Goal: Task Accomplishment & Management: Use online tool/utility

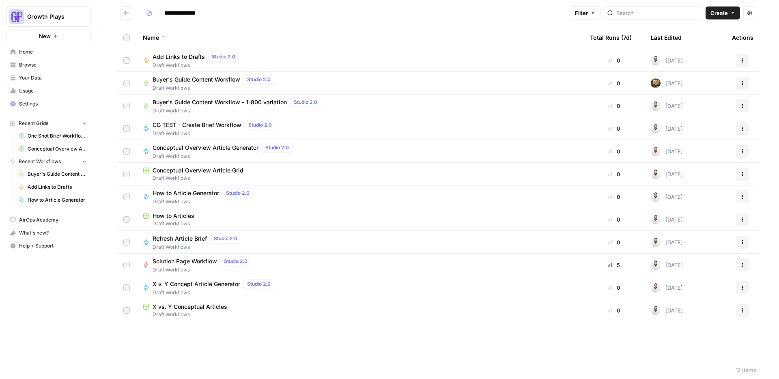
click at [232, 80] on span "Buyer's Guide Content Workflow" at bounding box center [197, 79] width 88 height 8
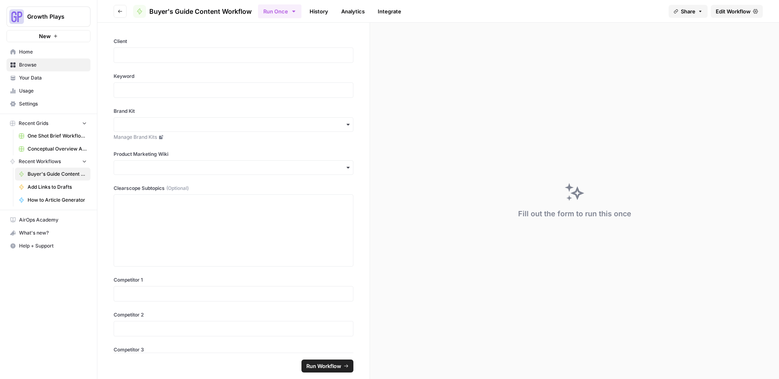
scroll to position [2, 0]
click at [714, 13] on link "Edit Workflow" at bounding box center [737, 11] width 52 height 13
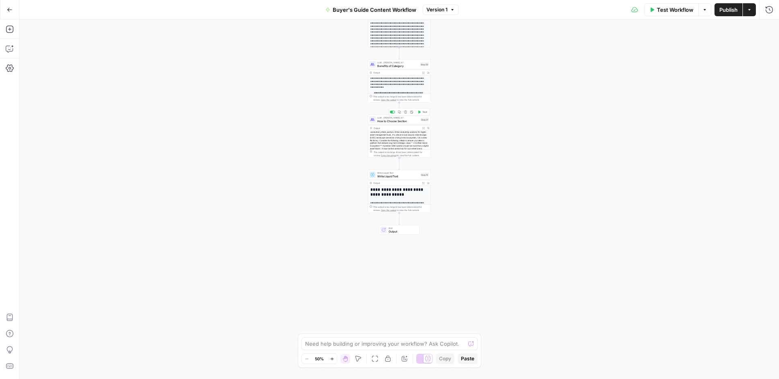
click at [385, 122] on span "How to Choose Section" at bounding box center [397, 121] width 41 height 4
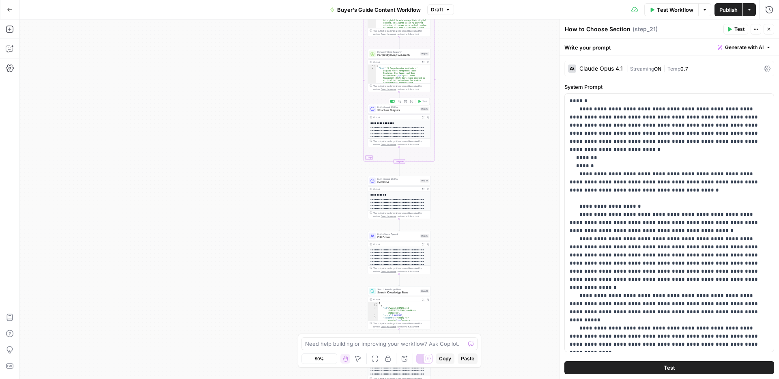
click at [388, 109] on span "Structure Outputs" at bounding box center [397, 110] width 41 height 4
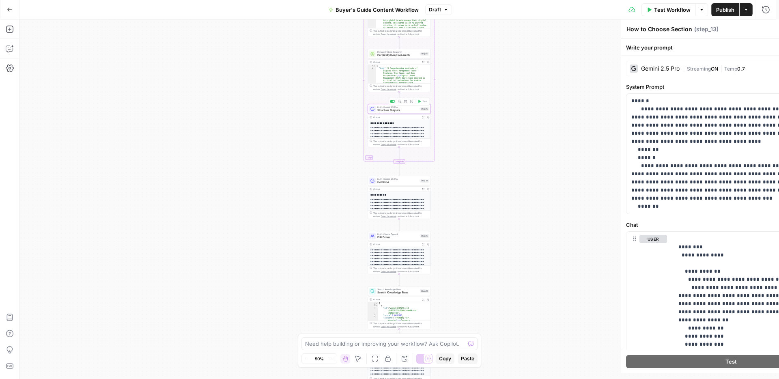
type textarea "Structure Outputs"
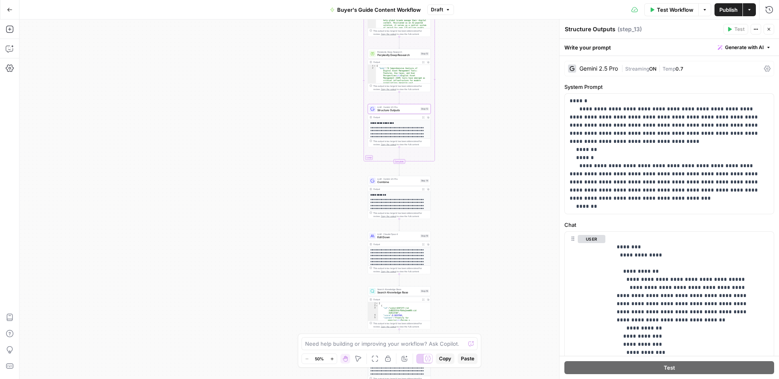
click at [604, 66] on div "Gemini 2.5 Pro" at bounding box center [598, 69] width 39 height 6
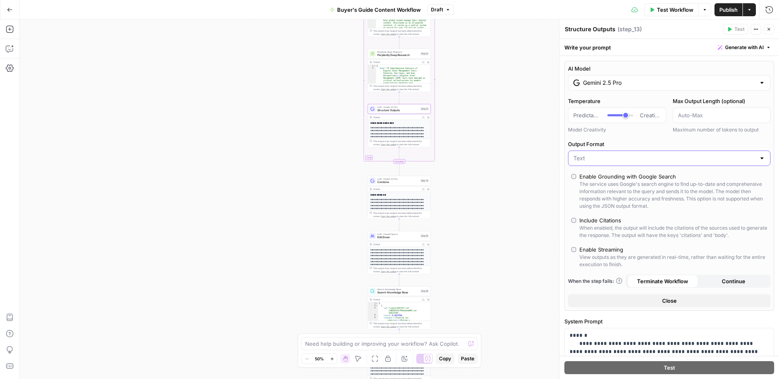
click at [613, 161] on input "Output Format" at bounding box center [664, 158] width 182 height 8
type input "Text"
click at [630, 136] on div "AI Model Gemini 2.5 Pro Temperature Predictable Creative Model Creativity Max O…" at bounding box center [669, 186] width 210 height 250
click at [620, 86] on input "Gemini 2.5 Pro" at bounding box center [669, 83] width 172 height 8
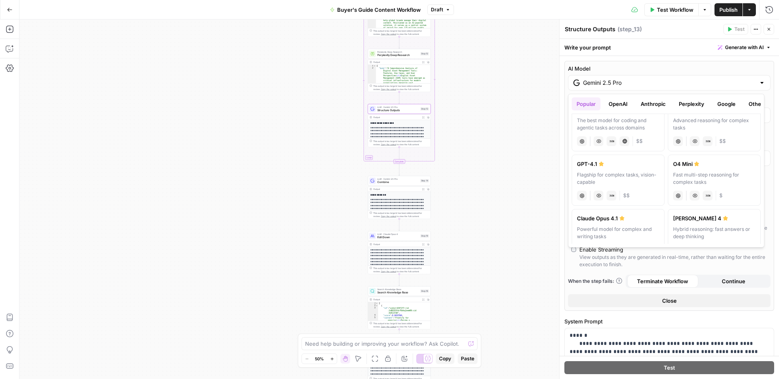
scroll to position [12, 0]
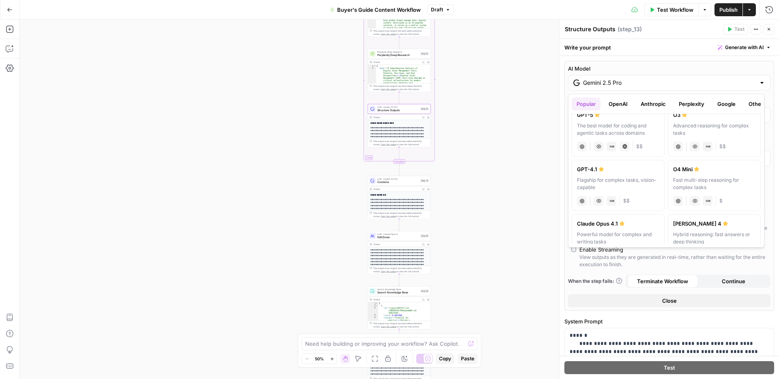
click at [725, 106] on button "Google" at bounding box center [726, 103] width 28 height 13
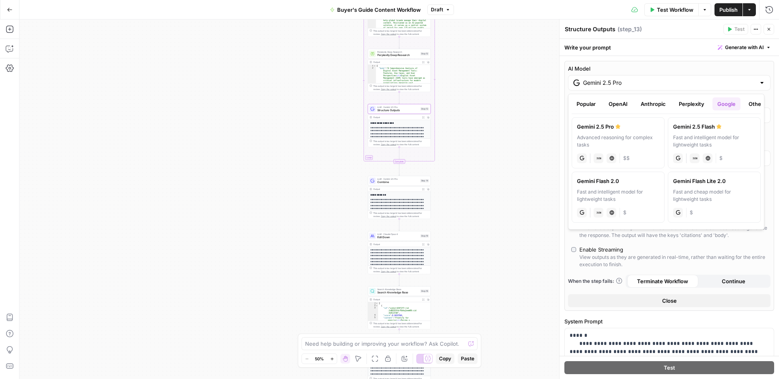
click at [659, 51] on div "Write your prompt Generate with AI" at bounding box center [668, 47] width 219 height 17
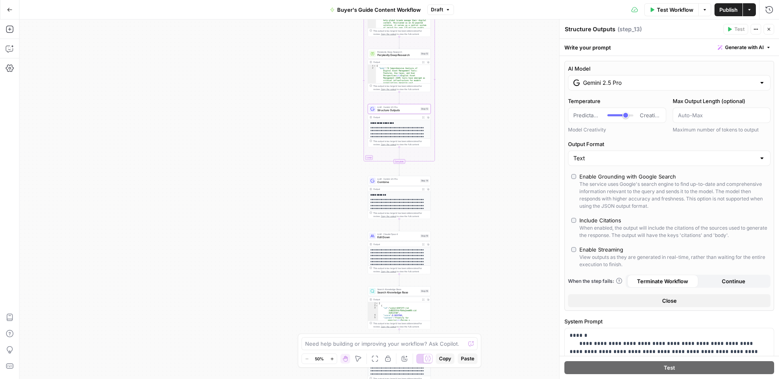
click at [764, 30] on button "Close" at bounding box center [768, 29] width 11 height 11
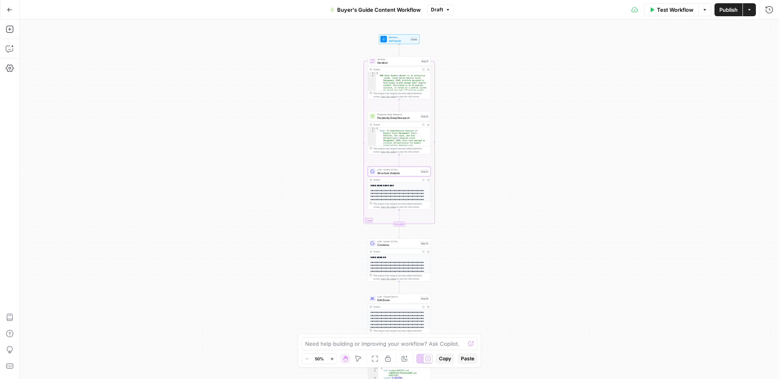
drag, startPoint x: 170, startPoint y: 109, endPoint x: 170, endPoint y: 94, distance: 15.0
click at [170, 94] on div "Workflow Set Inputs Inputs Loop Iteration Iteration Step 11 Output Expand Outpu…" at bounding box center [398, 198] width 759 height 359
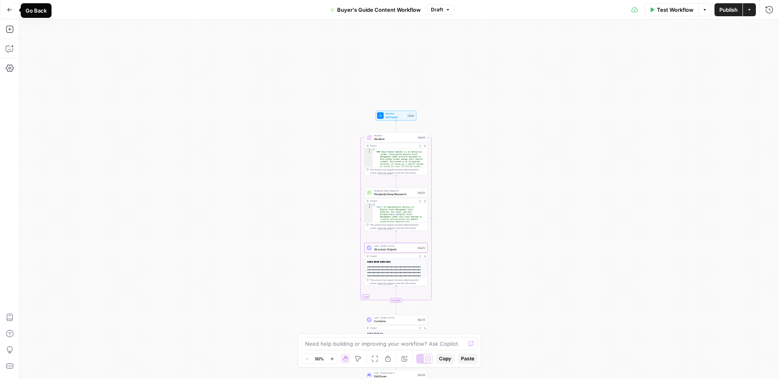
click at [16, 13] on button "Go Back" at bounding box center [9, 9] width 15 height 15
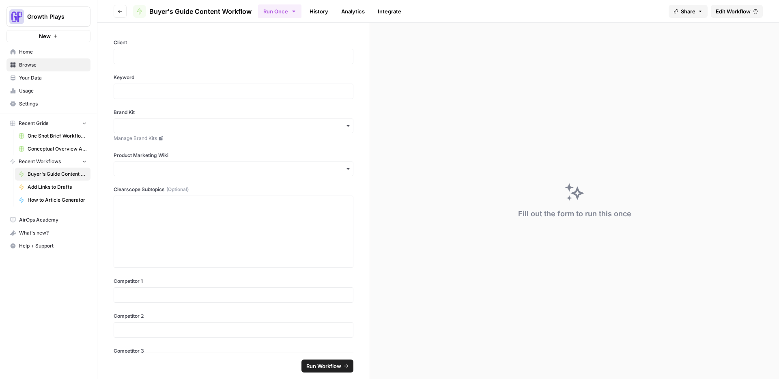
click at [124, 9] on button "Go back" at bounding box center [120, 11] width 13 height 13
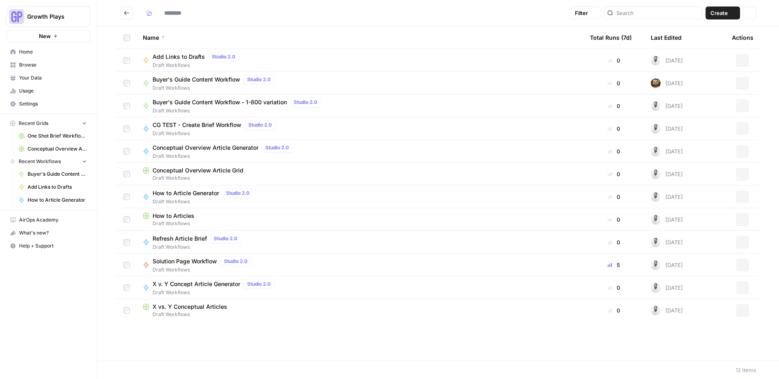
type input "**********"
click at [746, 83] on button "Actions" at bounding box center [742, 83] width 13 height 13
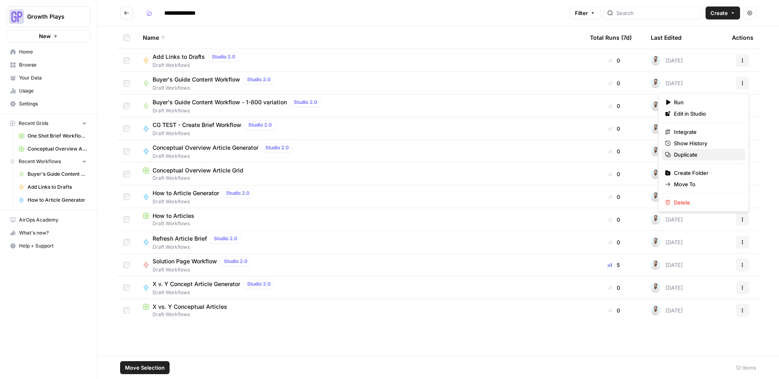
click at [690, 156] on span "Duplicate" at bounding box center [706, 155] width 65 height 8
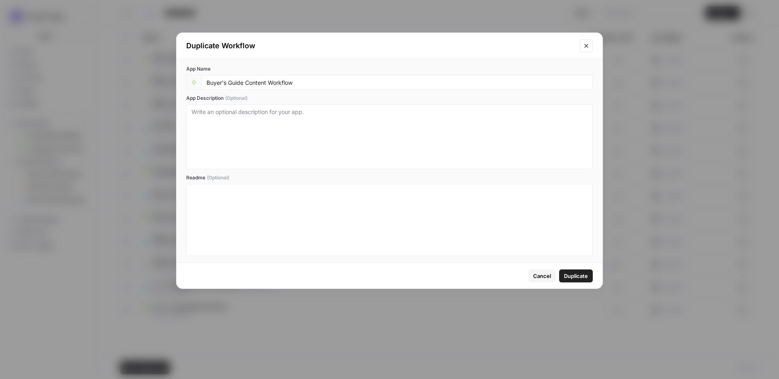
click at [580, 279] on span "Duplicate" at bounding box center [576, 276] width 24 height 8
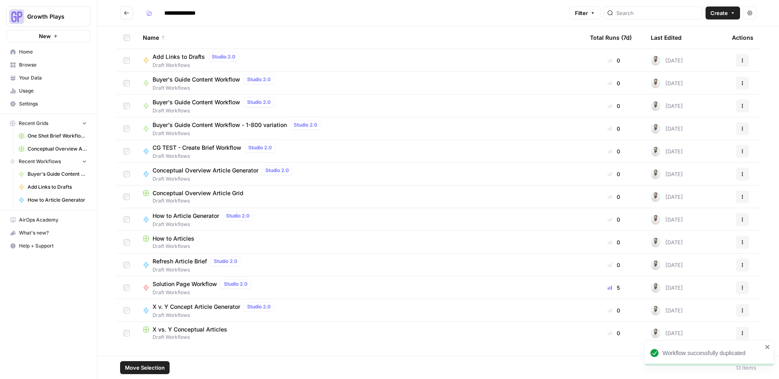
click at [196, 81] on span "Buyer's Guide Content Workflow" at bounding box center [197, 79] width 88 height 8
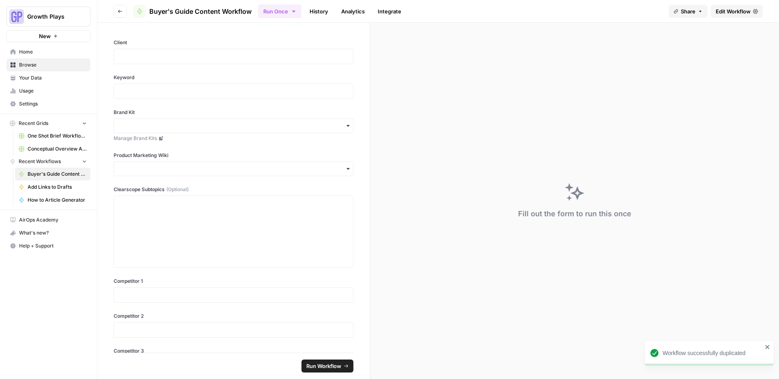
click at [737, 14] on span "Edit Workflow" at bounding box center [733, 11] width 35 height 8
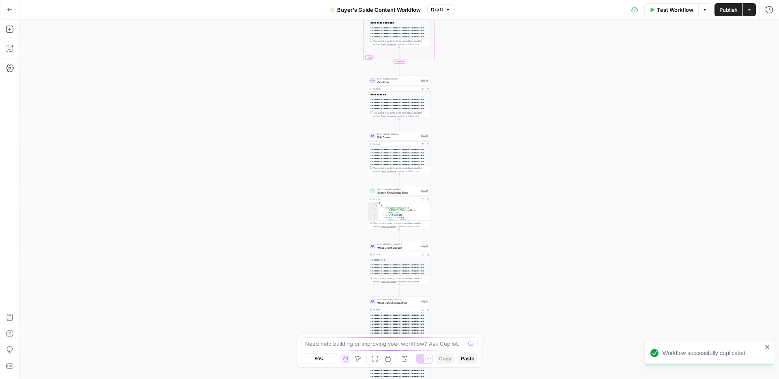
click at [393, 11] on span "Buyer's Guide Content Workflow" at bounding box center [379, 10] width 84 height 8
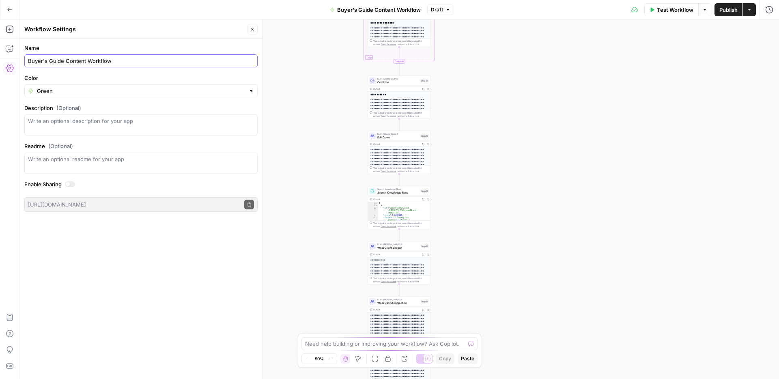
click at [129, 62] on input "Buyer's Guide Content Workflow" at bounding box center [141, 61] width 226 height 8
type input "Buyer's Guide Content Workflow - Gemini/[PERSON_NAME] Version"
click at [256, 29] on button "Close" at bounding box center [252, 29] width 11 height 11
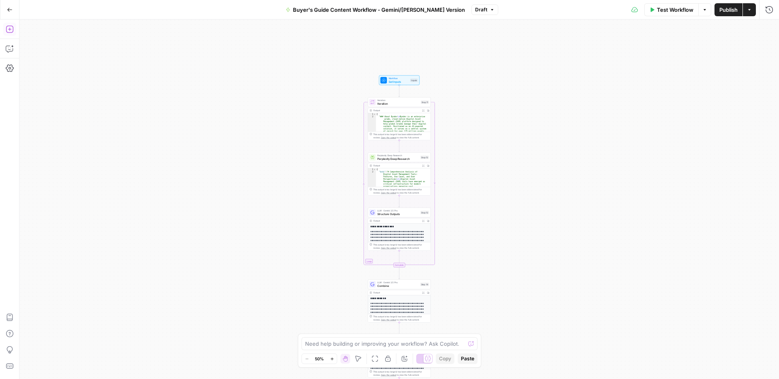
click at [11, 28] on icon "button" at bounding box center [10, 29] width 8 height 8
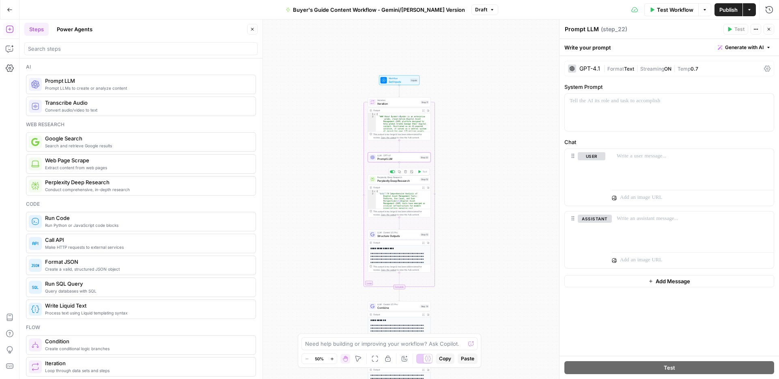
click at [393, 172] on div at bounding box center [394, 172] width 2 height 2
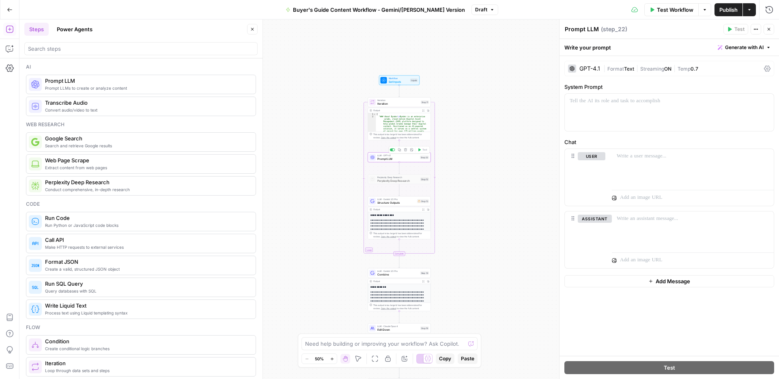
click at [398, 159] on span "Prompt LLM" at bounding box center [397, 159] width 41 height 4
click at [588, 68] on div "GPT-4.1" at bounding box center [589, 69] width 21 height 6
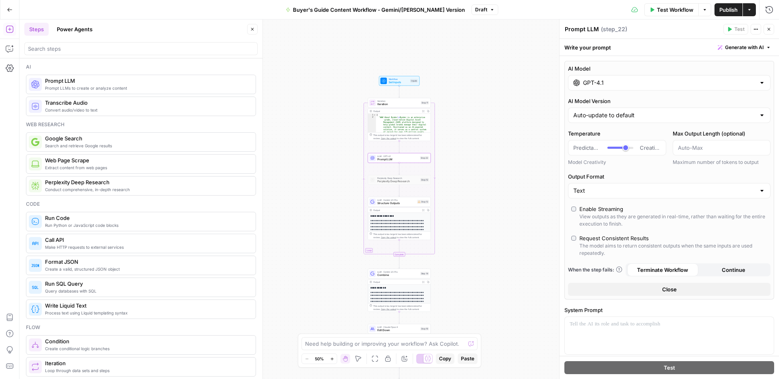
click at [609, 85] on input "GPT-4.1" at bounding box center [669, 83] width 172 height 8
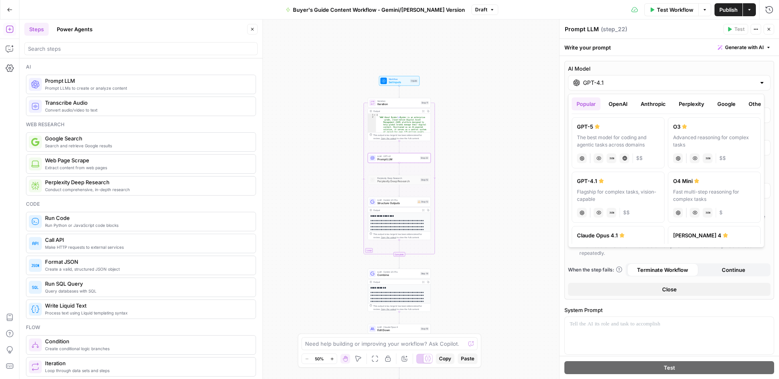
click at [722, 103] on button "Google" at bounding box center [726, 103] width 28 height 13
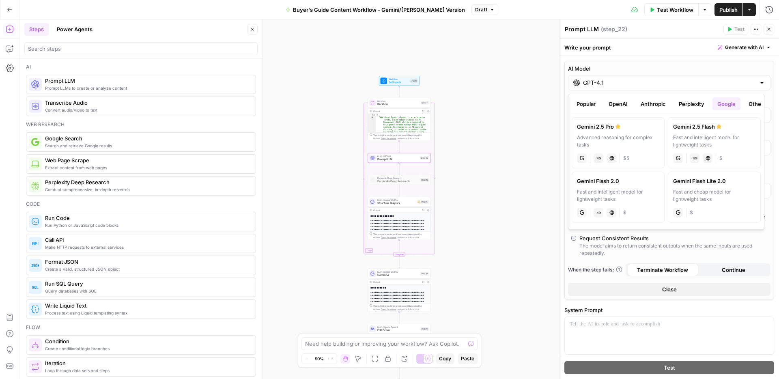
click at [630, 130] on div "Gemini 2.5 Pro" at bounding box center [618, 127] width 82 height 8
type input "Gemini 2.5 Pro"
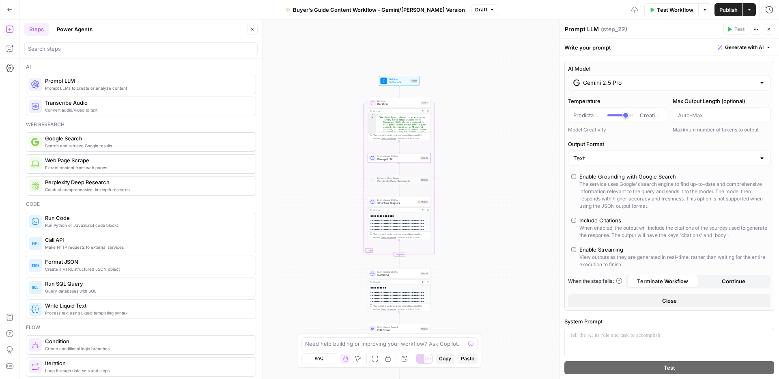
click at [610, 175] on div "Enable Grounding with Google Search" at bounding box center [627, 176] width 97 height 8
click at [594, 32] on textarea "Prompt LLM" at bounding box center [582, 29] width 34 height 8
type textarea "R"
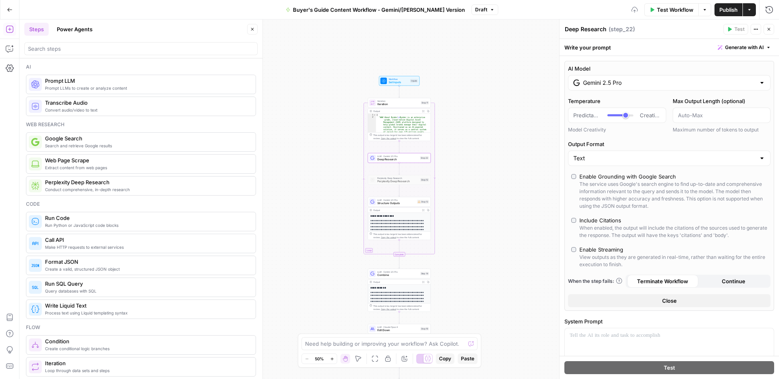
type textarea "Deep Research"
click at [637, 35] on header "Deep Research Deep Research ( step_22 ) Test Actions Close" at bounding box center [668, 28] width 219 height 19
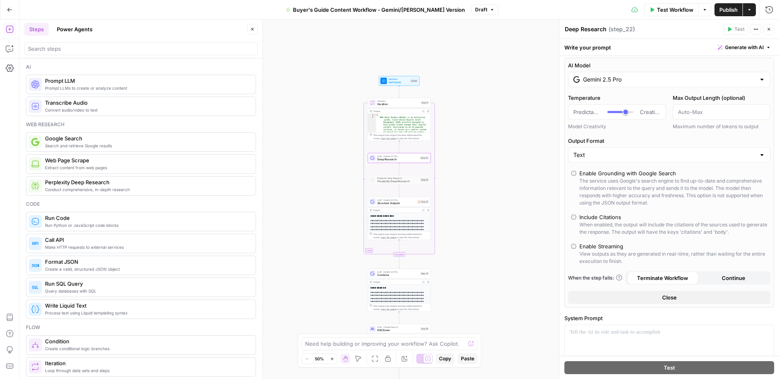
click at [614, 214] on div "Include Citations" at bounding box center [600, 217] width 42 height 8
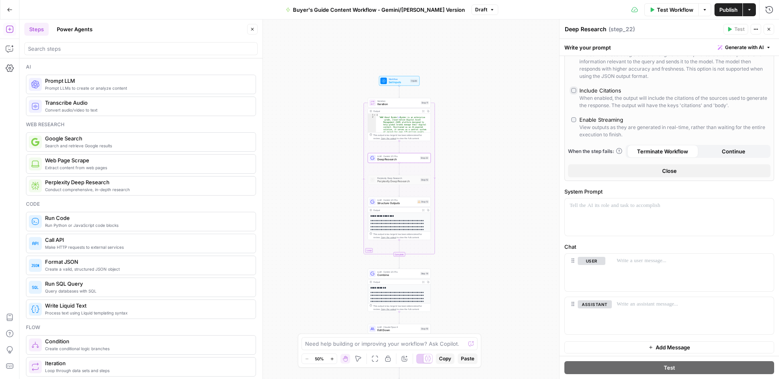
scroll to position [132, 0]
click at [398, 181] on span "Perplexity Deep Research" at bounding box center [397, 181] width 41 height 4
click at [394, 179] on span "Perplexity Deep Research" at bounding box center [397, 181] width 41 height 4
click at [380, 181] on span "Perplexity Deep Research" at bounding box center [397, 181] width 41 height 4
click at [404, 181] on span "Perplexity Deep Research" at bounding box center [397, 181] width 41 height 4
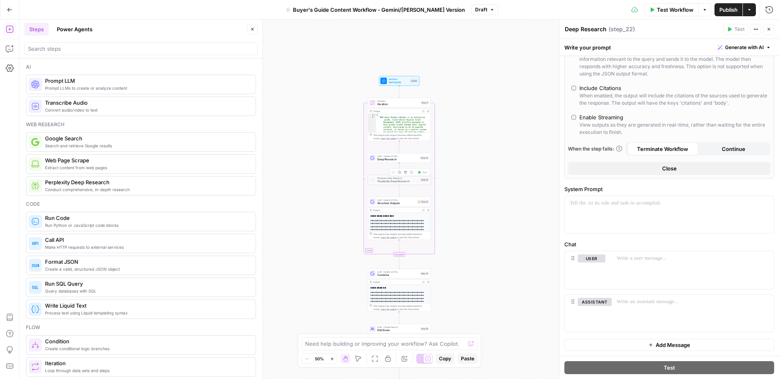
click at [393, 172] on div at bounding box center [392, 172] width 5 height 3
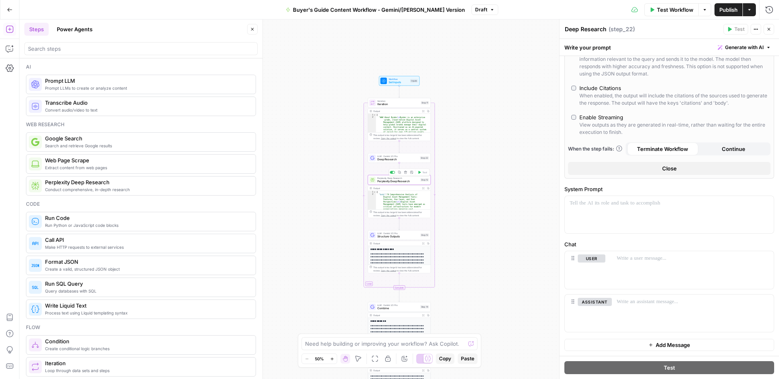
click at [394, 183] on div "Perplexity Deep Research Perplexity Deep Research Step 12 Copy step Delete step…" at bounding box center [399, 180] width 63 height 10
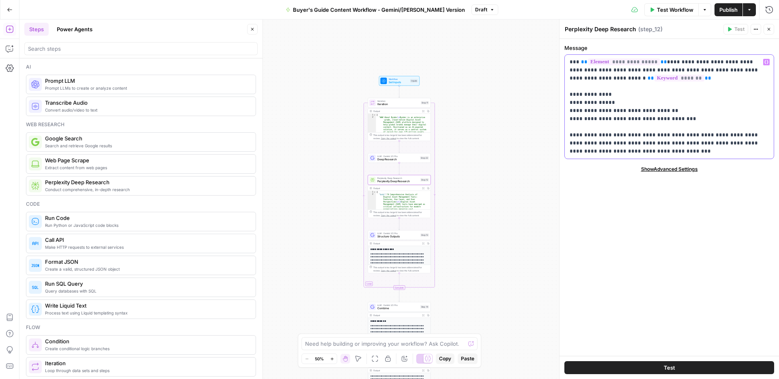
drag, startPoint x: 637, startPoint y: 147, endPoint x: 570, endPoint y: 63, distance: 107.5
click at [570, 63] on p "**********" at bounding box center [669, 106] width 199 height 97
copy p "**********"
click at [406, 173] on icon "button" at bounding box center [405, 172] width 3 height 3
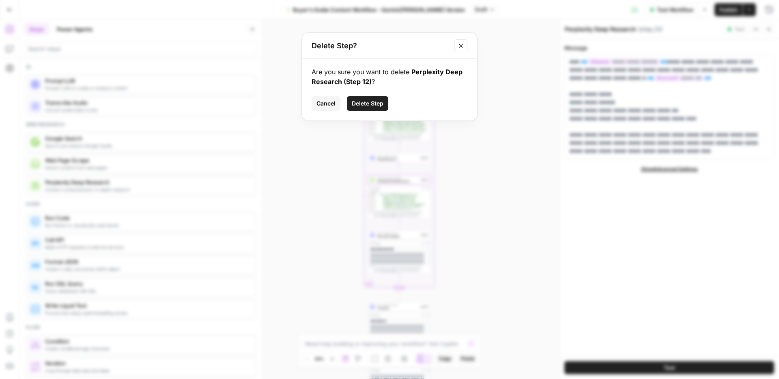
drag, startPoint x: 385, startPoint y: 103, endPoint x: 375, endPoint y: 103, distance: 10.1
click at [383, 103] on button "Delete Step" at bounding box center [367, 103] width 41 height 15
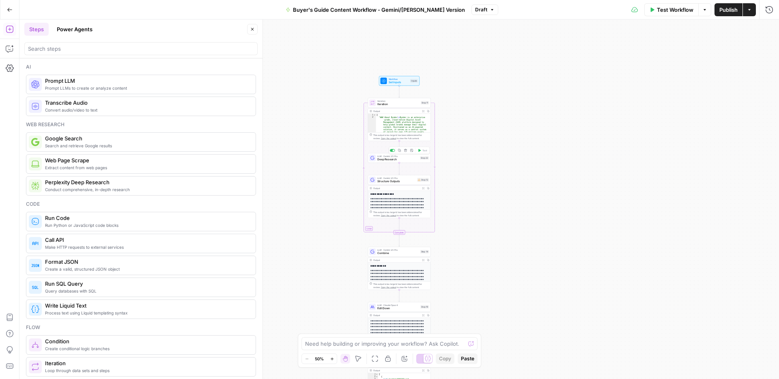
click at [400, 159] on span "Deep Research" at bounding box center [397, 159] width 41 height 4
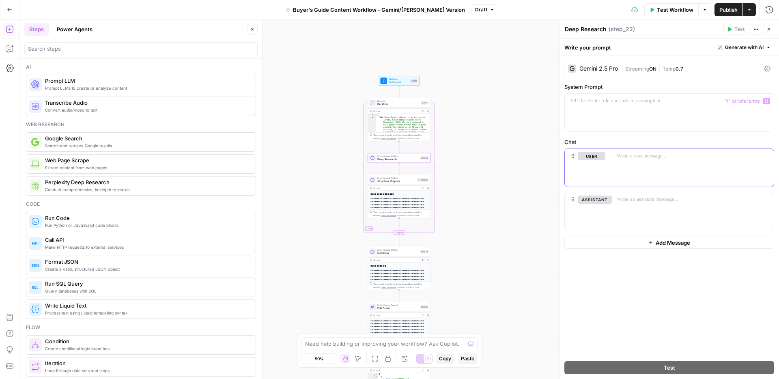
click at [641, 153] on p at bounding box center [693, 156] width 152 height 8
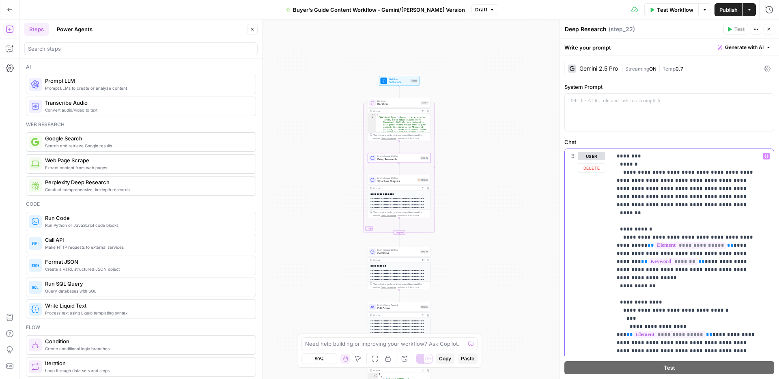
drag, startPoint x: 654, startPoint y: 275, endPoint x: 622, endPoint y: 168, distance: 111.6
click at [622, 168] on p "**********" at bounding box center [687, 379] width 140 height 454
click at [637, 174] on p "**********" at bounding box center [687, 379] width 140 height 454
drag, startPoint x: 637, startPoint y: 210, endPoint x: 616, endPoint y: 165, distance: 49.8
click at [617, 165] on p "**********" at bounding box center [687, 379] width 140 height 454
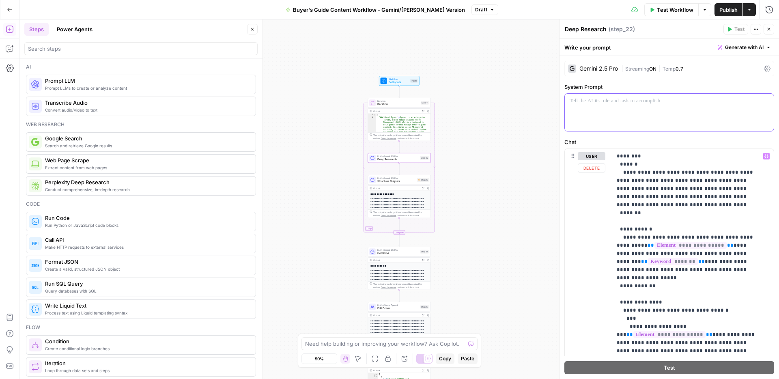
click at [621, 105] on div at bounding box center [669, 112] width 209 height 37
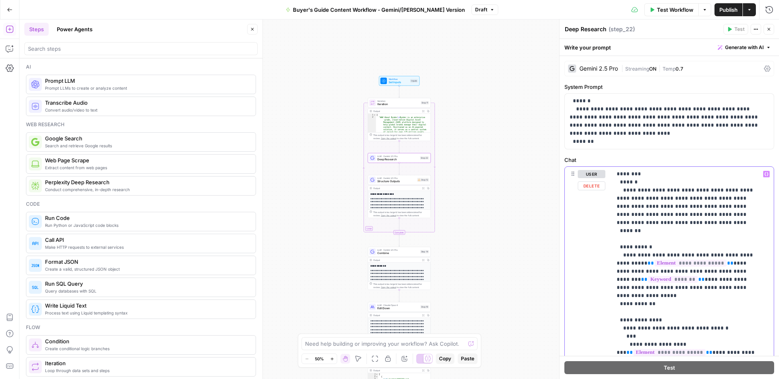
drag, startPoint x: 631, startPoint y: 223, endPoint x: 619, endPoint y: 182, distance: 42.6
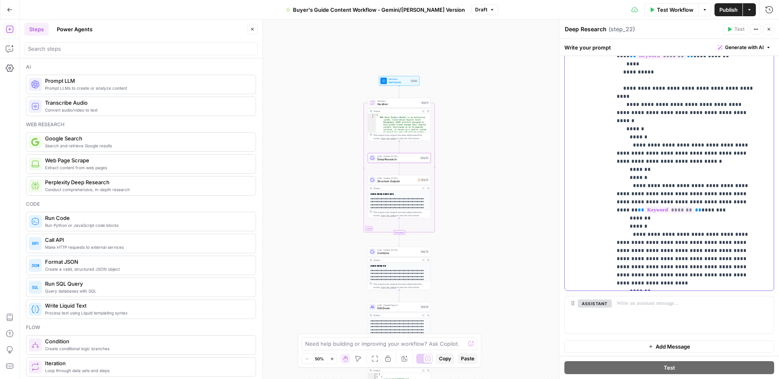
scroll to position [209, 0]
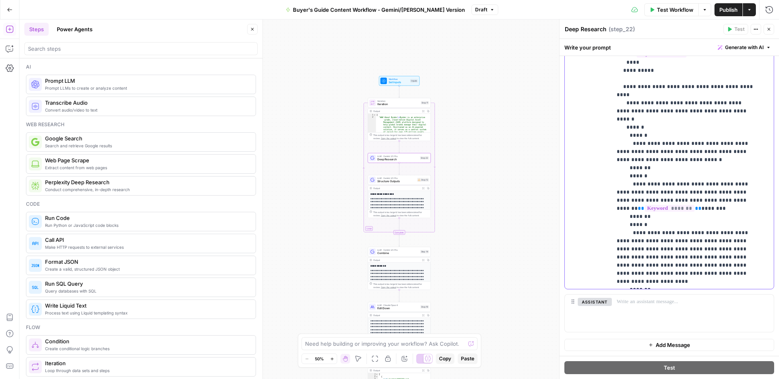
click at [664, 206] on p "**********" at bounding box center [687, 83] width 140 height 406
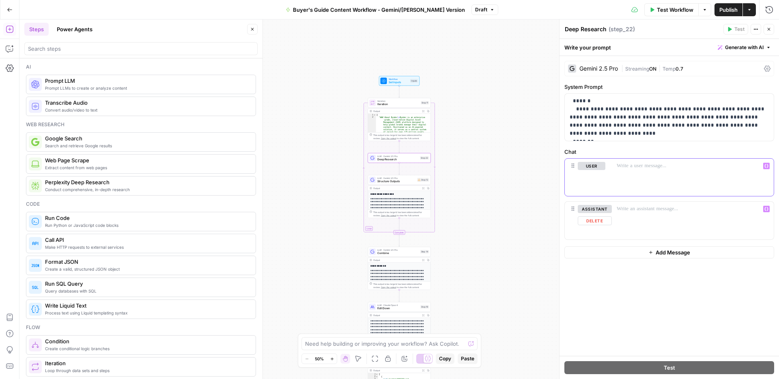
click at [645, 160] on div at bounding box center [693, 177] width 162 height 37
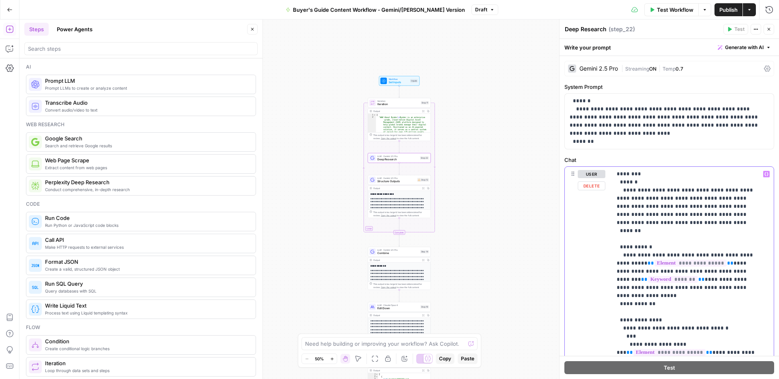
drag, startPoint x: 686, startPoint y: 224, endPoint x: 682, endPoint y: 225, distance: 4.5
drag, startPoint x: 626, startPoint y: 204, endPoint x: 621, endPoint y: 183, distance: 22.6
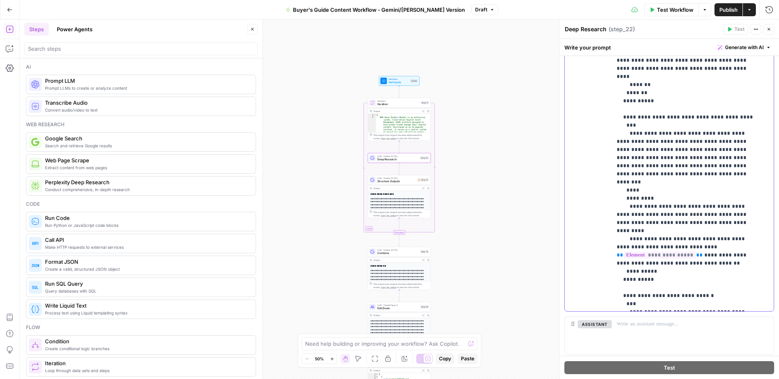
scroll to position [209, 0]
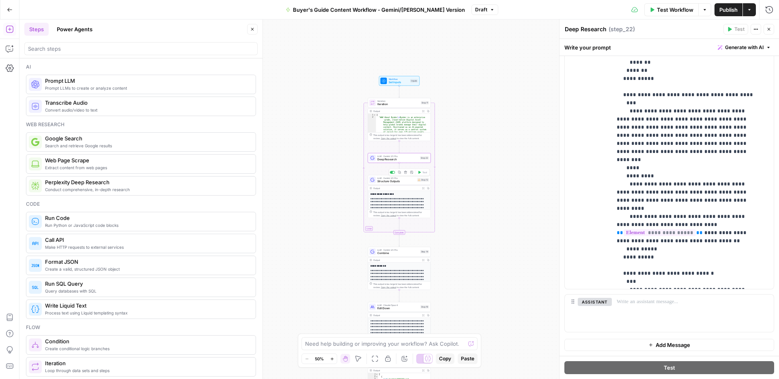
click at [391, 181] on span "Structure Outputs" at bounding box center [396, 181] width 38 height 4
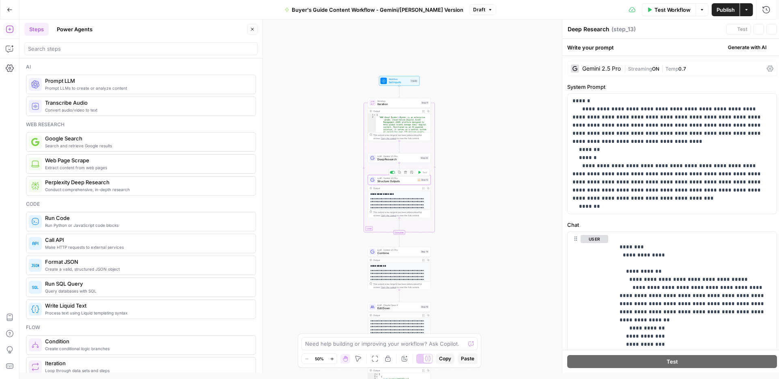
type textarea "Structure Outputs"
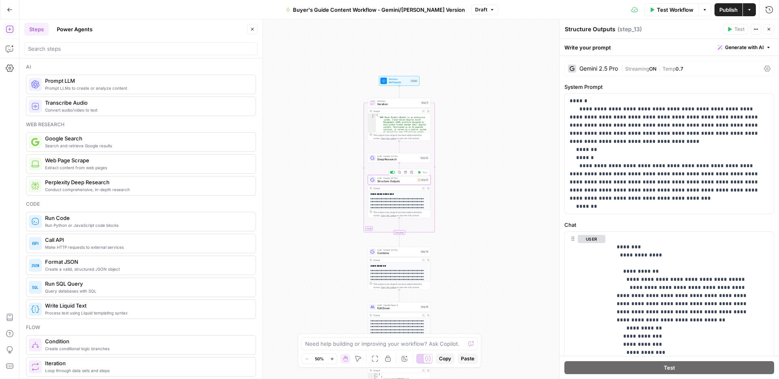
click at [393, 172] on div at bounding box center [394, 172] width 2 height 2
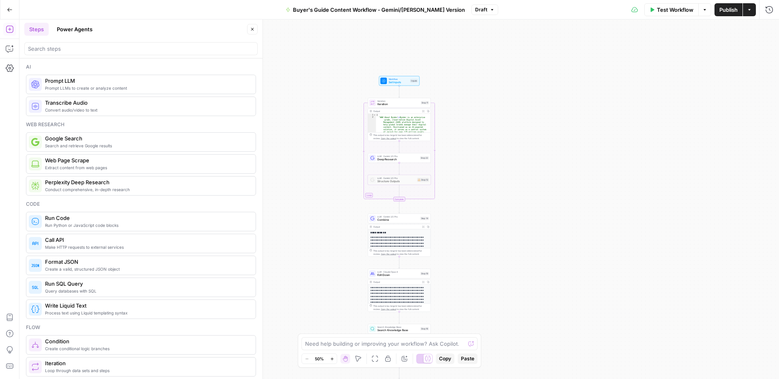
click at [668, 14] on button "Test Workflow" at bounding box center [671, 9] width 54 height 13
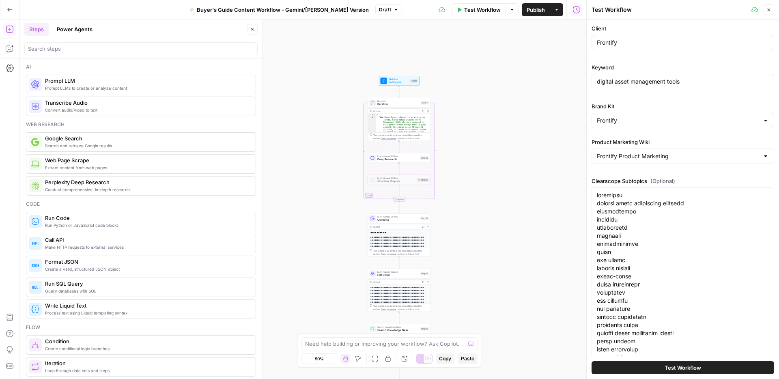
scroll to position [264, 0]
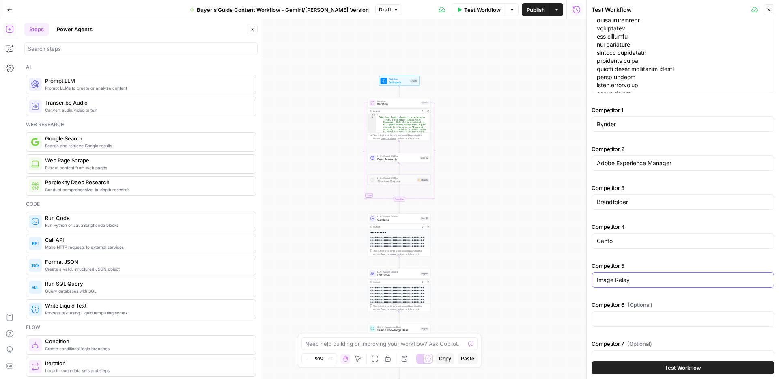
click at [633, 278] on input "Image Relay" at bounding box center [683, 280] width 172 height 8
click at [399, 218] on span "Combine" at bounding box center [397, 220] width 41 height 4
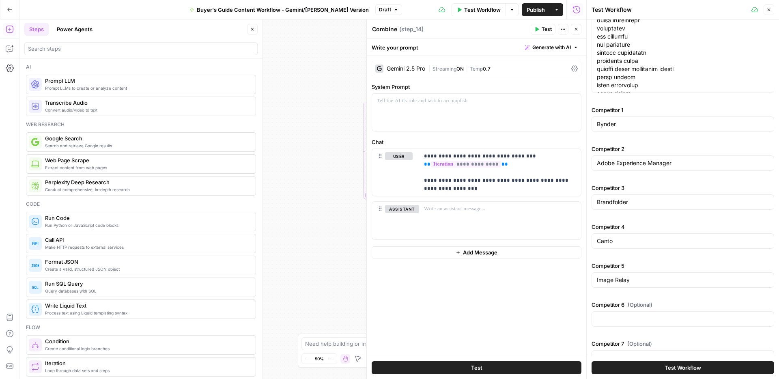
click at [575, 32] on button "Close" at bounding box center [576, 29] width 11 height 11
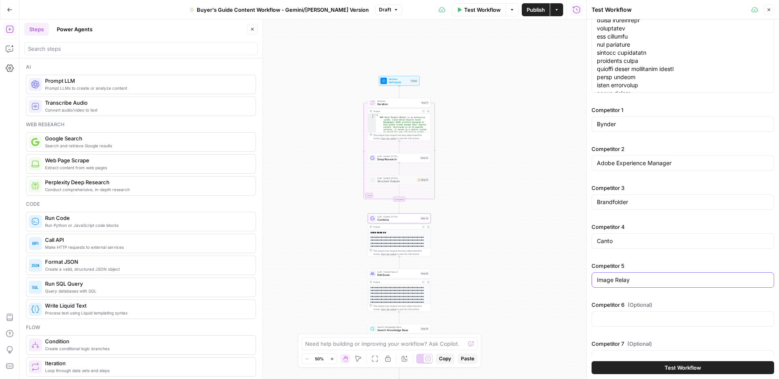
click at [626, 277] on input "Image Relay" at bounding box center [683, 280] width 172 height 8
type input "Image Relay"
click at [410, 79] on div "Inputs" at bounding box center [414, 81] width 8 height 4
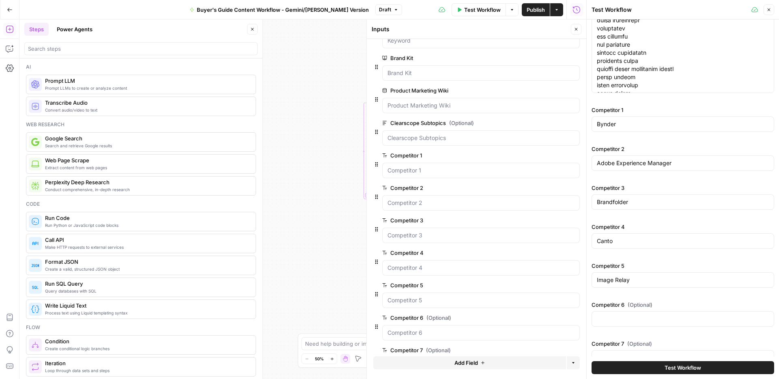
scroll to position [60, 0]
click at [540, 285] on span "edit field" at bounding box center [549, 283] width 18 height 6
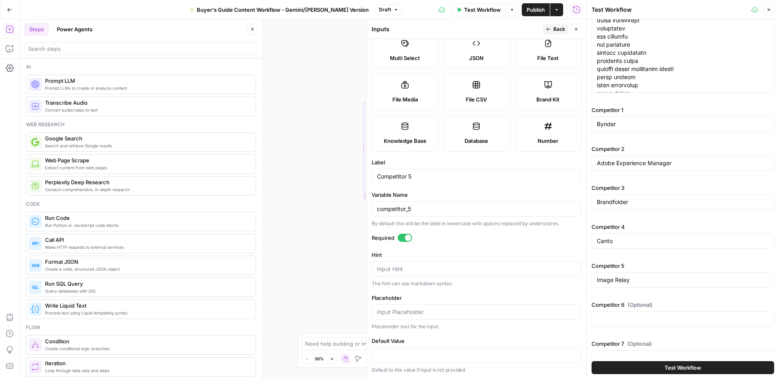
scroll to position [143, 0]
click at [404, 237] on div at bounding box center [405, 238] width 15 height 8
click at [548, 29] on icon "button" at bounding box center [548, 29] width 4 height 3
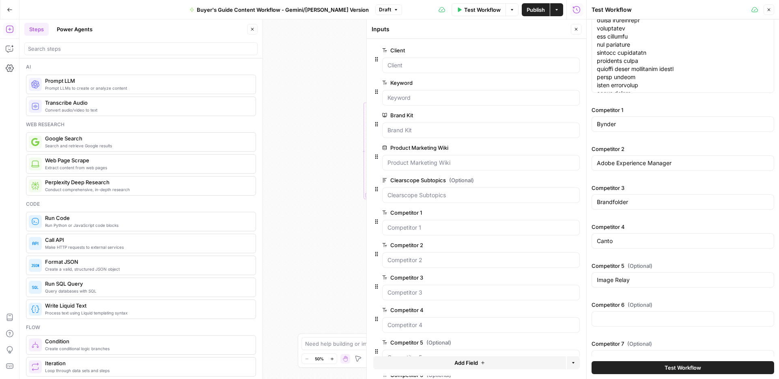
click at [540, 311] on span "edit field" at bounding box center [549, 310] width 18 height 6
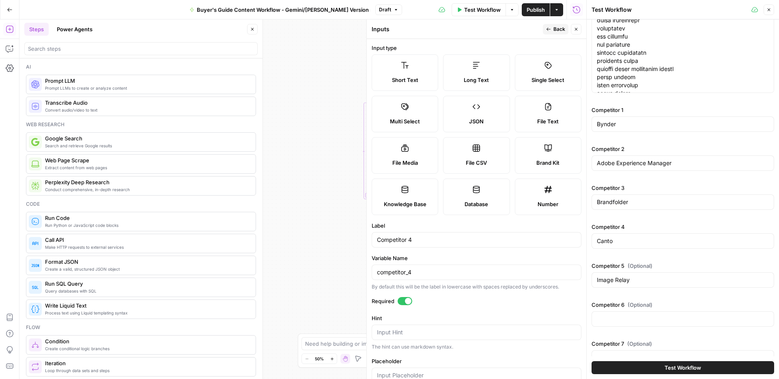
scroll to position [146, 0]
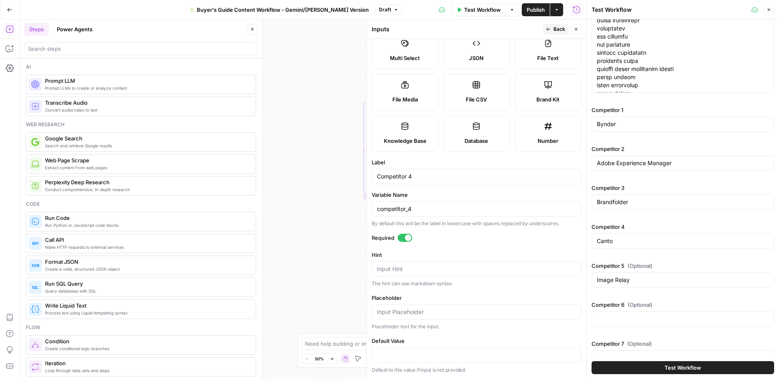
click at [410, 235] on div at bounding box center [405, 238] width 15 height 8
click at [559, 29] on span "Back" at bounding box center [559, 29] width 12 height 7
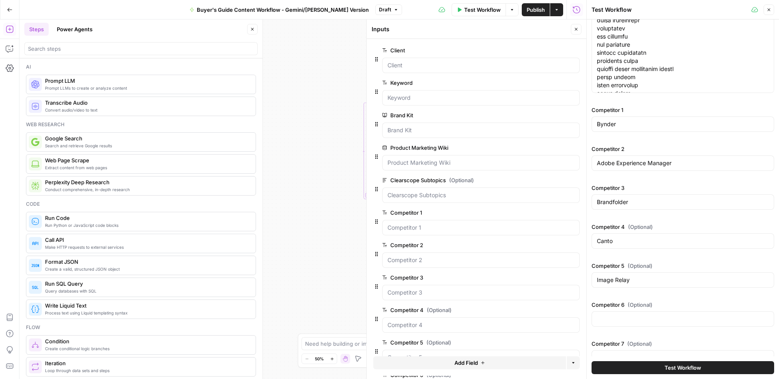
click at [540, 279] on span "edit field" at bounding box center [549, 277] width 18 height 6
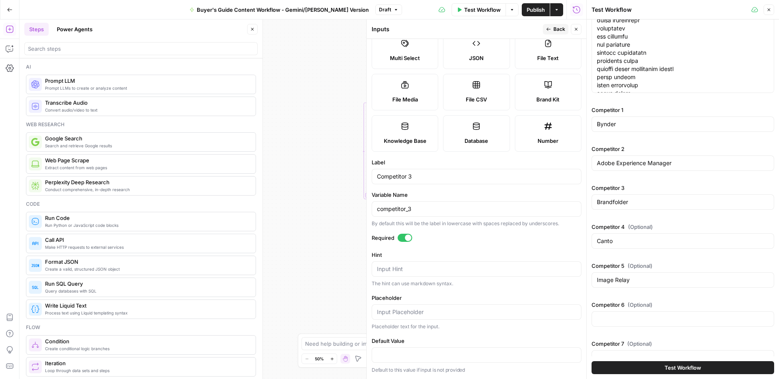
click at [407, 236] on div at bounding box center [408, 237] width 6 height 6
click at [560, 26] on span "Back" at bounding box center [559, 29] width 12 height 7
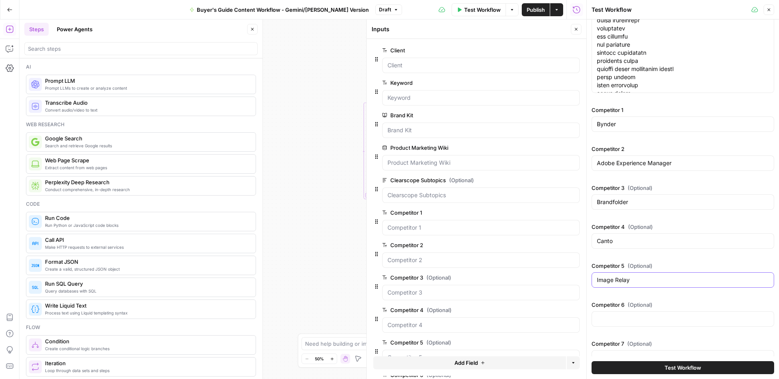
click at [619, 283] on input "Image Relay" at bounding box center [683, 280] width 172 height 8
click at [611, 236] on div "Canto" at bounding box center [682, 240] width 183 height 15
click at [611, 239] on input "Canto" at bounding box center [683, 241] width 172 height 8
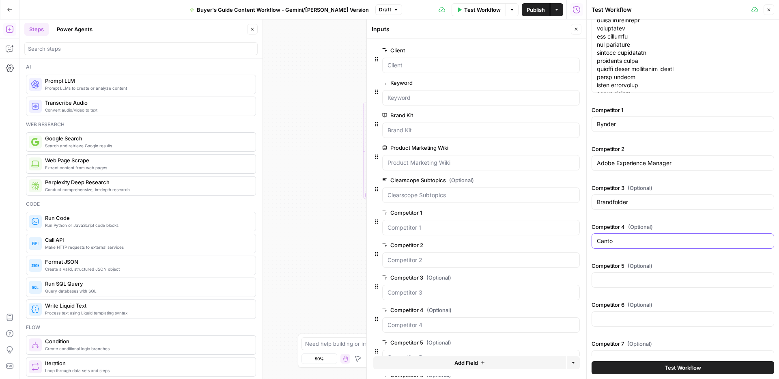
click at [611, 239] on input "Canto" at bounding box center [683, 241] width 172 height 8
click at [660, 363] on button "Test Workflow" at bounding box center [682, 367] width 183 height 13
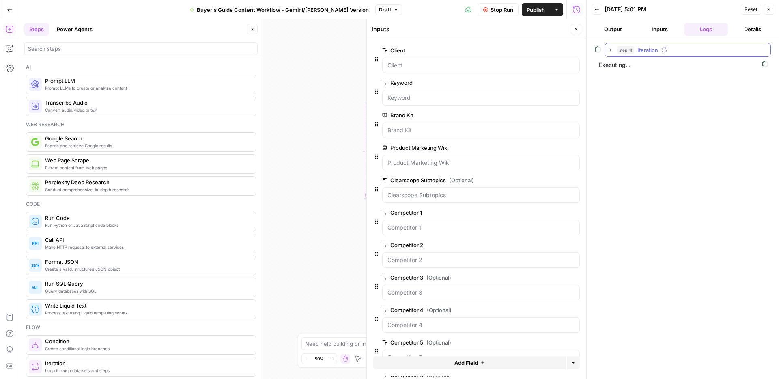
click at [611, 49] on icon "button" at bounding box center [610, 50] width 6 height 6
click at [625, 66] on button "step_22 Deep Research 25 seconds / 17 tasks" at bounding box center [693, 66] width 140 height 13
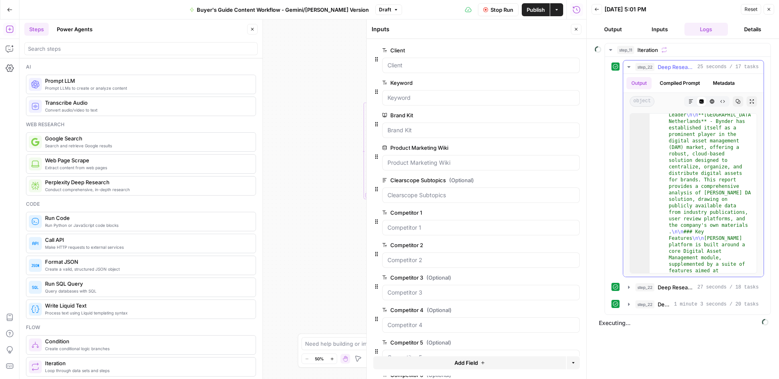
scroll to position [52, 0]
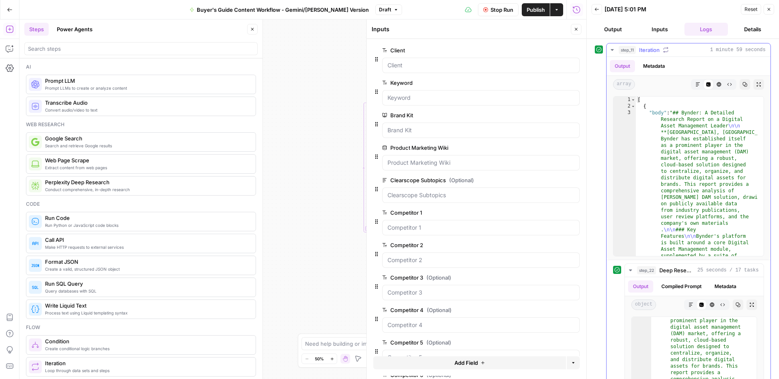
click at [611, 48] on icon "button" at bounding box center [612, 50] width 6 height 6
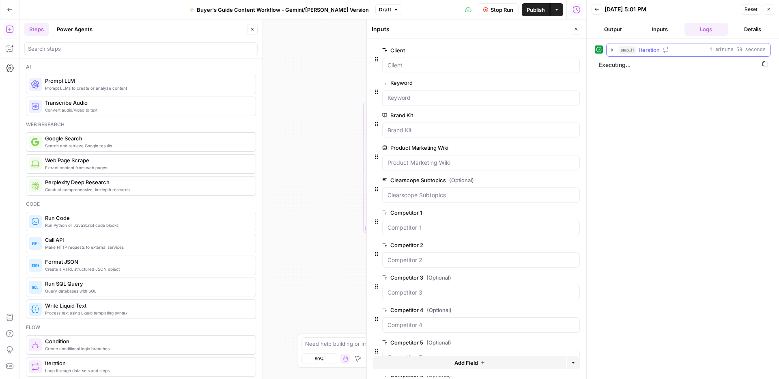
click at [613, 49] on icon "button" at bounding box center [612, 50] width 6 height 6
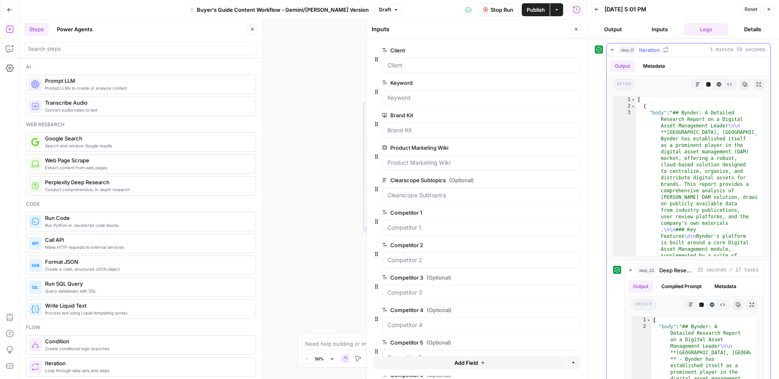
click at [610, 50] on icon "button" at bounding box center [612, 50] width 6 height 6
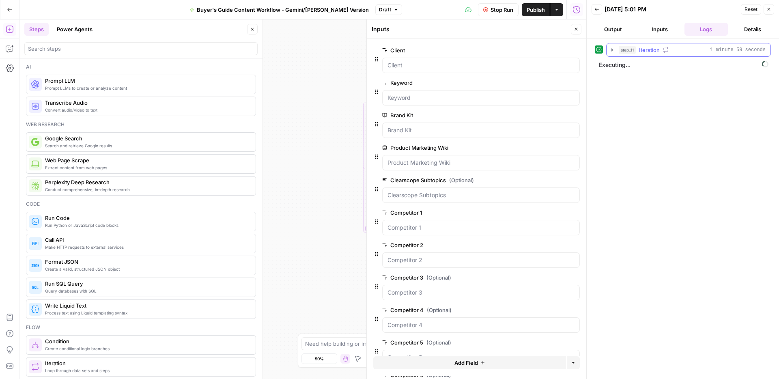
click at [610, 51] on icon "button" at bounding box center [612, 50] width 6 height 6
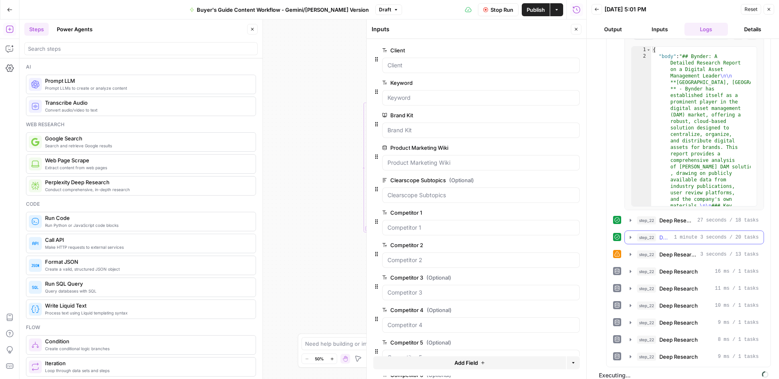
scroll to position [277, 0]
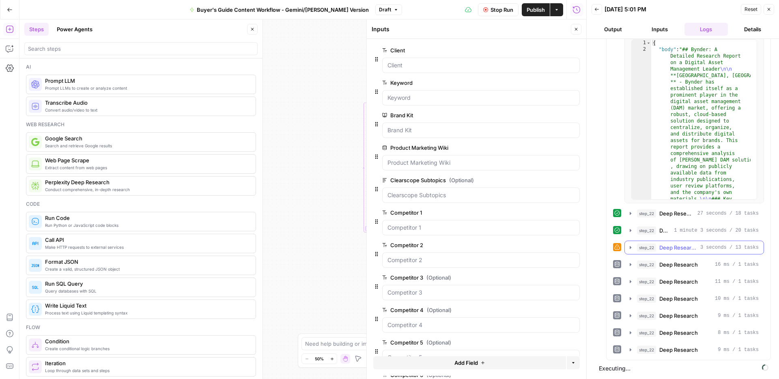
click at [629, 246] on icon "button" at bounding box center [630, 247] width 6 height 6
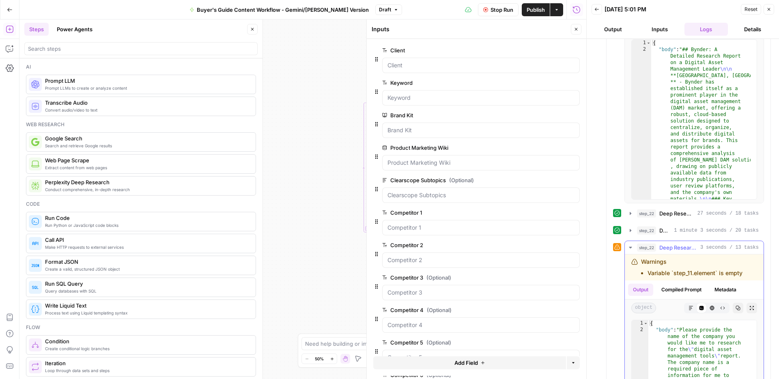
click at [629, 246] on icon "button" at bounding box center [630, 247] width 6 height 6
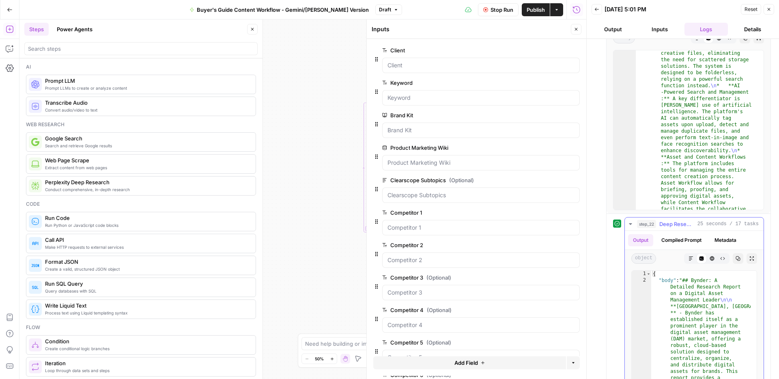
scroll to position [0, 0]
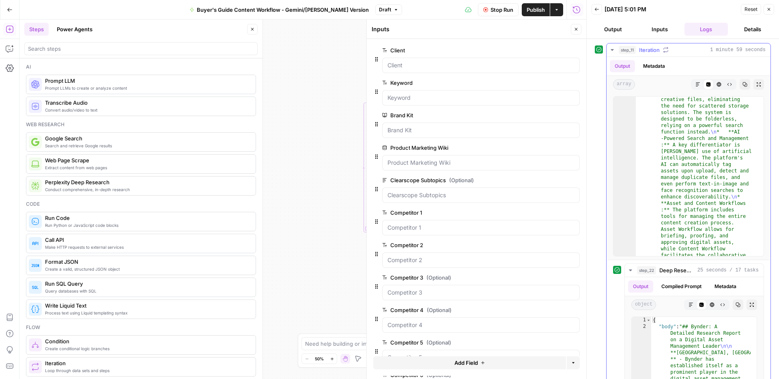
click at [615, 47] on icon "button" at bounding box center [612, 50] width 6 height 6
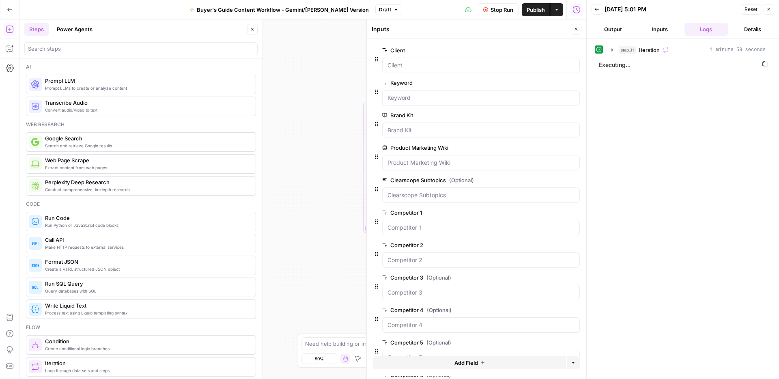
click at [574, 30] on icon "button" at bounding box center [576, 29] width 5 height 5
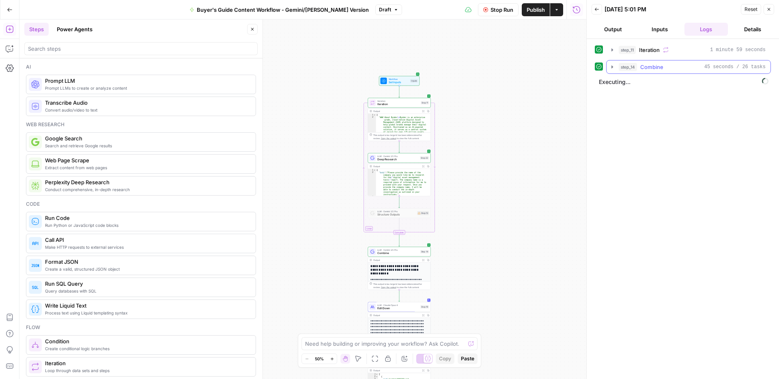
click at [612, 64] on icon "button" at bounding box center [612, 67] width 6 height 6
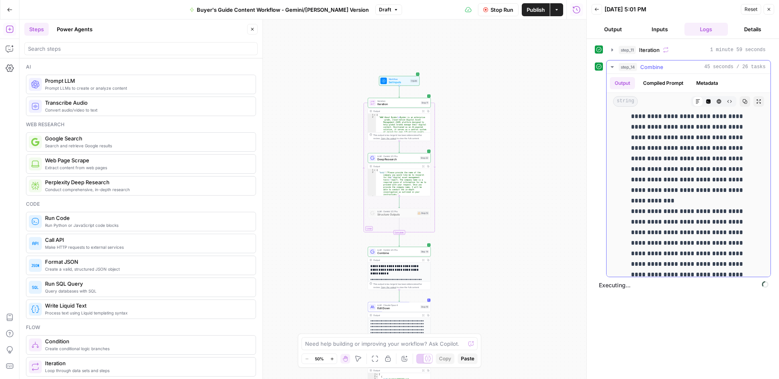
scroll to position [9481, 0]
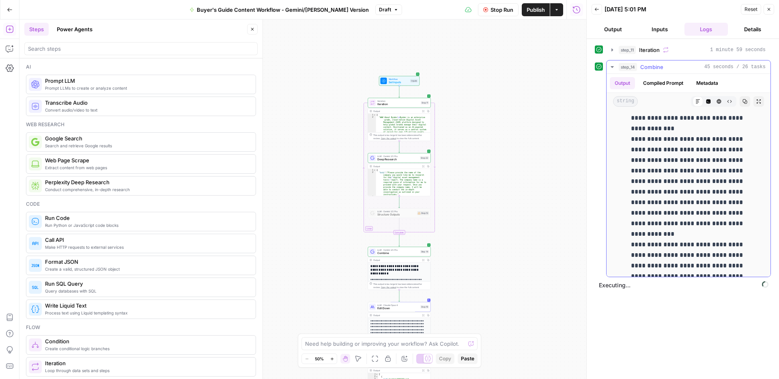
click at [611, 68] on icon "button" at bounding box center [612, 67] width 6 height 6
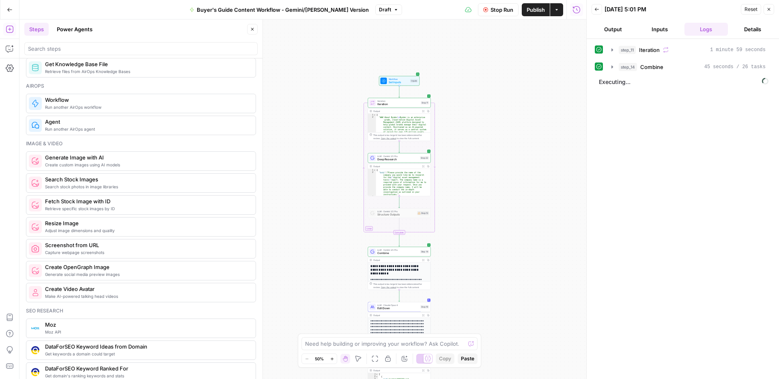
scroll to position [499, 0]
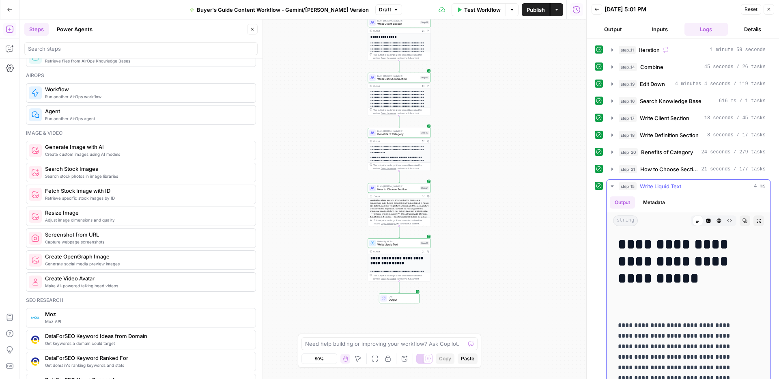
click at [756, 218] on icon "button" at bounding box center [758, 220] width 5 height 5
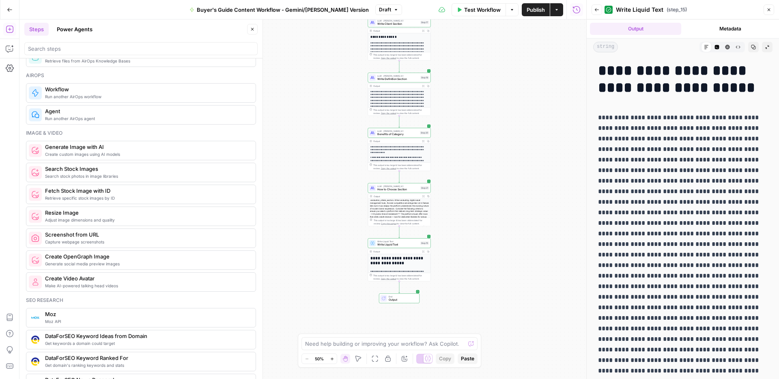
click at [751, 45] on icon "button" at bounding box center [753, 47] width 5 height 5
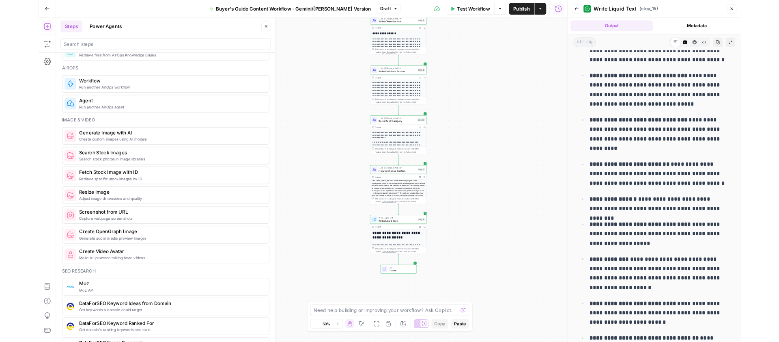
scroll to position [5348, 0]
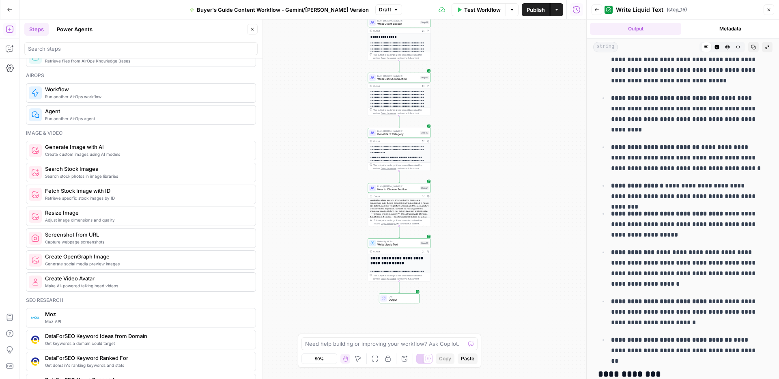
click at [751, 47] on icon "button" at bounding box center [753, 47] width 5 height 5
click at [11, 8] on icon "button" at bounding box center [10, 10] width 6 height 6
